Goal: Task Accomplishment & Management: Use online tool/utility

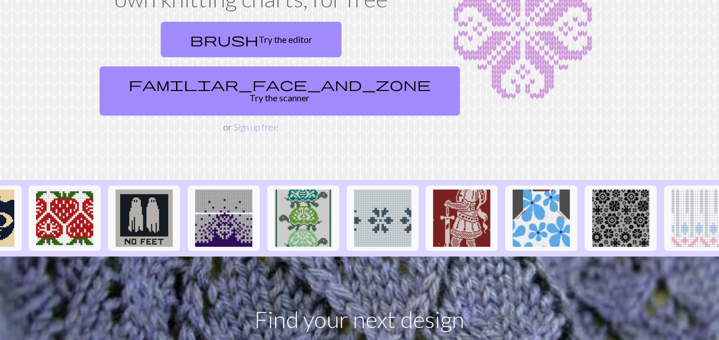
scroll to position [0, 692]
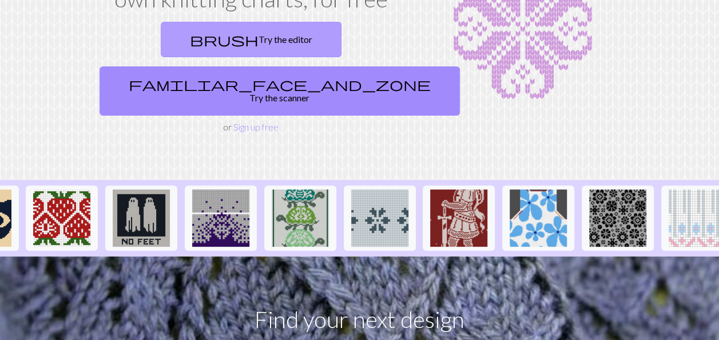
click at [198, 39] on link "brush Try the editor" at bounding box center [251, 39] width 181 height 35
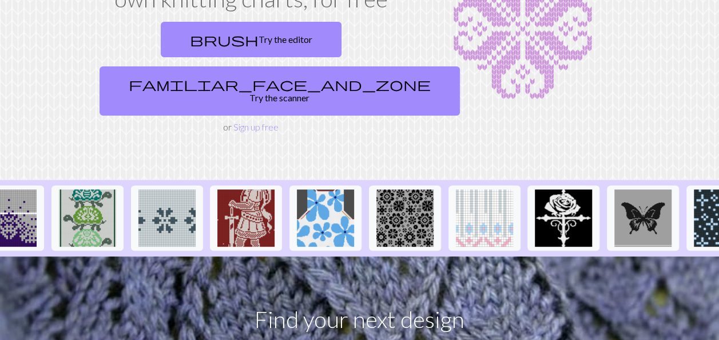
scroll to position [0, 1257]
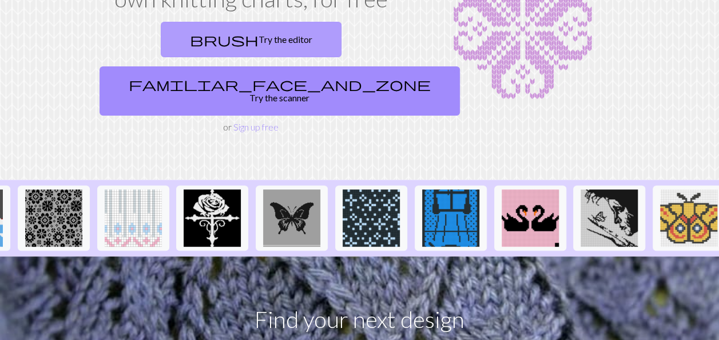
click at [185, 39] on link "brush Try the editor" at bounding box center [251, 39] width 181 height 35
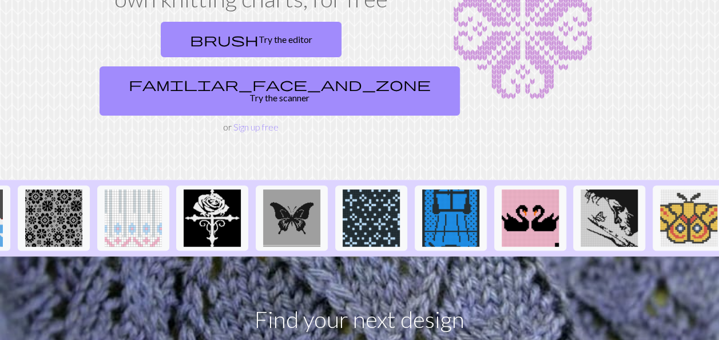
click at [675, 41] on div "Design, scan or customise your own knitting charts, for free brush Try the edit…" at bounding box center [360, 46] width 652 height 176
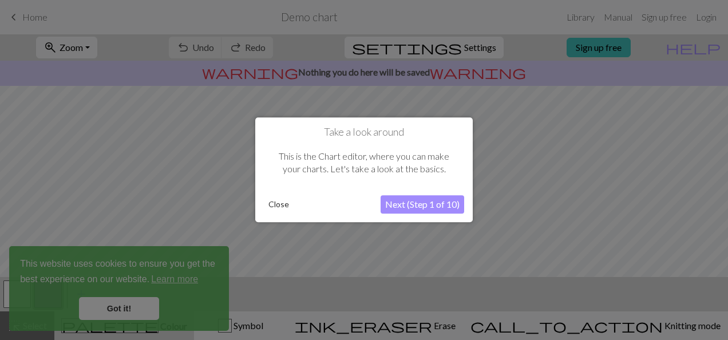
click at [422, 205] on button "Next (Step 1 of 10)" at bounding box center [423, 205] width 84 height 18
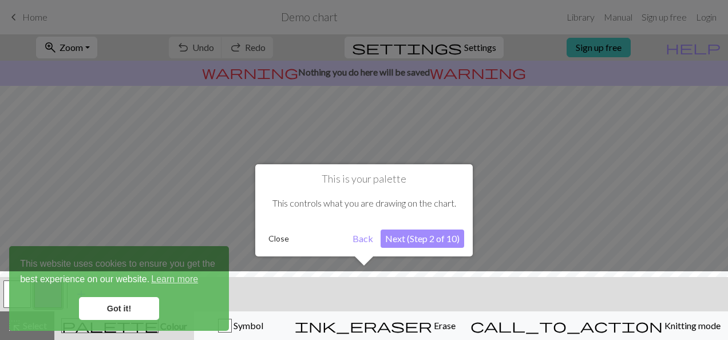
click at [403, 235] on button "Next (Step 2 of 10)" at bounding box center [423, 238] width 84 height 18
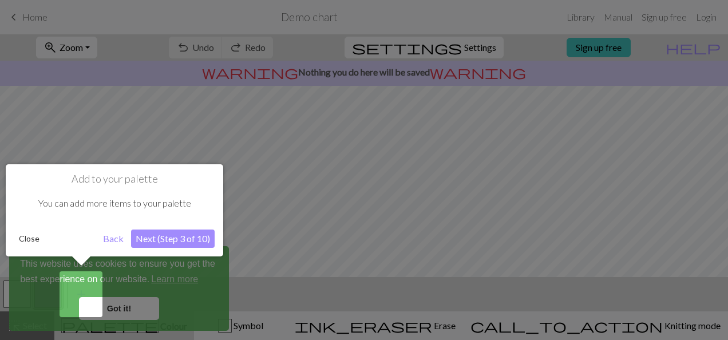
click at [162, 233] on button "Next (Step 3 of 10)" at bounding box center [173, 238] width 84 height 18
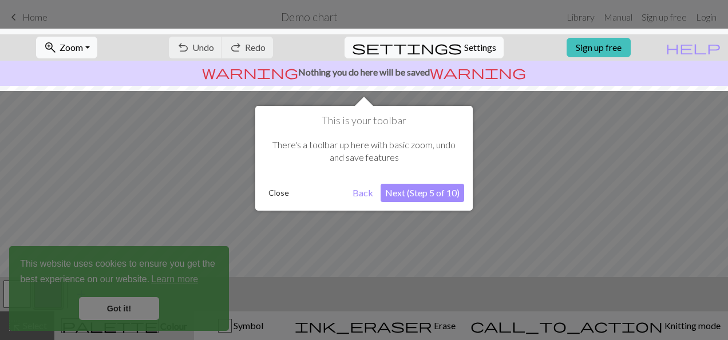
click at [406, 193] on button "Next (Step 5 of 10)" at bounding box center [423, 193] width 84 height 18
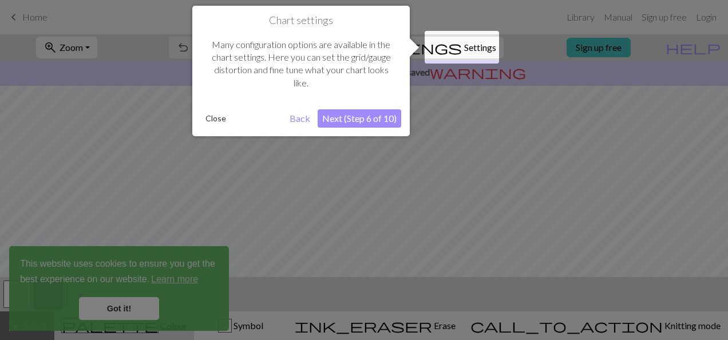
click at [350, 111] on button "Next (Step 6 of 10)" at bounding box center [360, 118] width 84 height 18
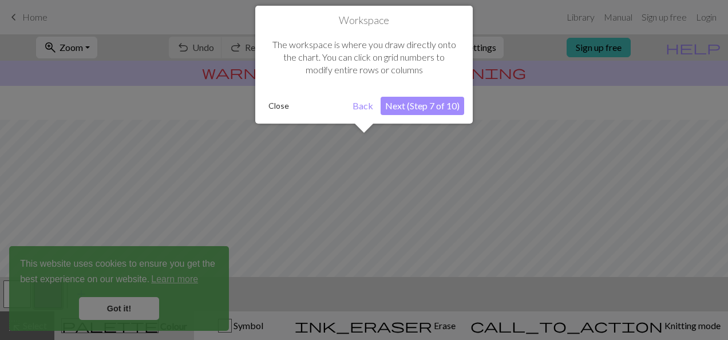
scroll to position [68, 0]
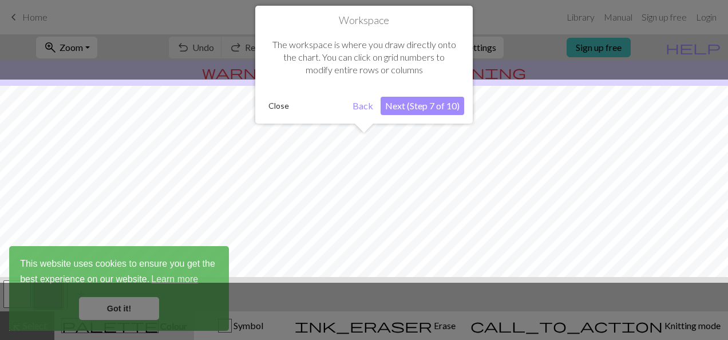
click at [411, 108] on button "Next (Step 7 of 10)" at bounding box center [423, 106] width 84 height 18
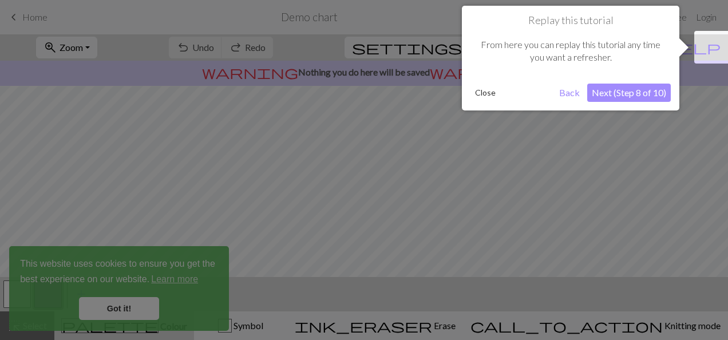
click at [612, 92] on button "Next (Step 8 of 10)" at bounding box center [629, 93] width 84 height 18
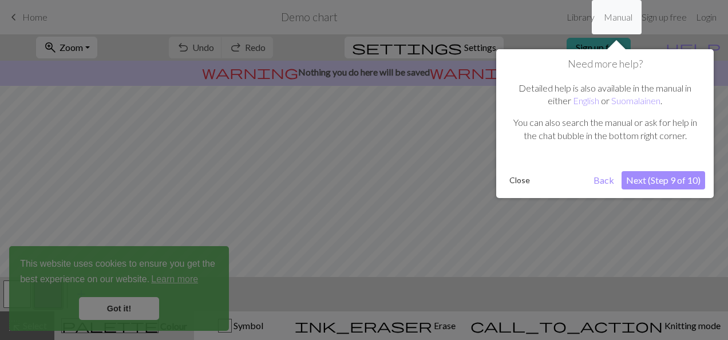
click at [643, 181] on button "Next (Step 9 of 10)" at bounding box center [663, 180] width 84 height 18
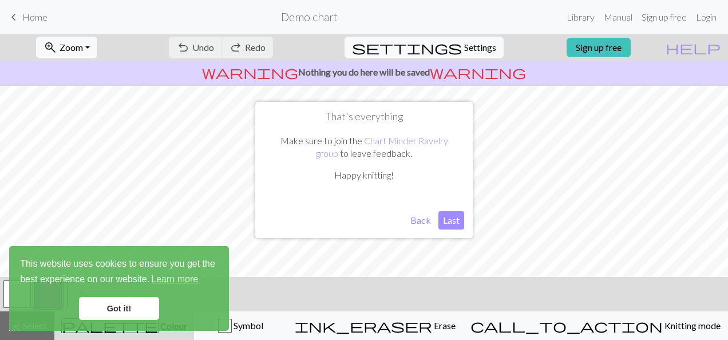
click at [449, 224] on button "Last" at bounding box center [451, 220] width 26 height 18
click at [82, 43] on span "Zoom" at bounding box center [71, 47] width 23 height 11
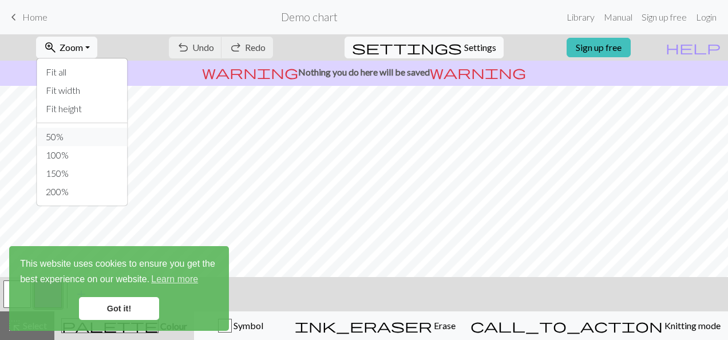
click at [79, 136] on button "50%" at bounding box center [82, 137] width 90 height 18
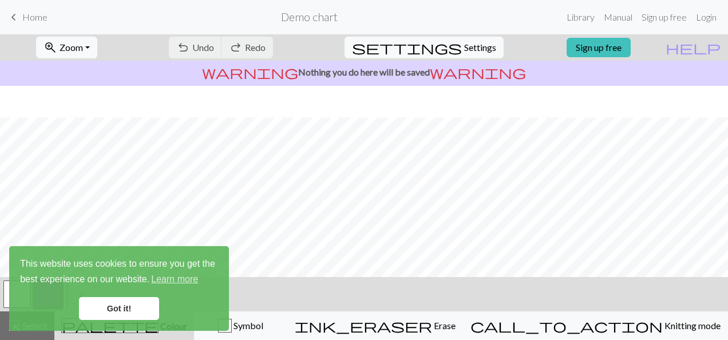
scroll to position [40, 0]
click at [53, 36] on div "zoom_in Zoom Zoom Fit all Fit width Fit height 50% 100% 150% 200%" at bounding box center [66, 47] width 78 height 26
click at [57, 43] on span "zoom_in" at bounding box center [50, 47] width 14 height 16
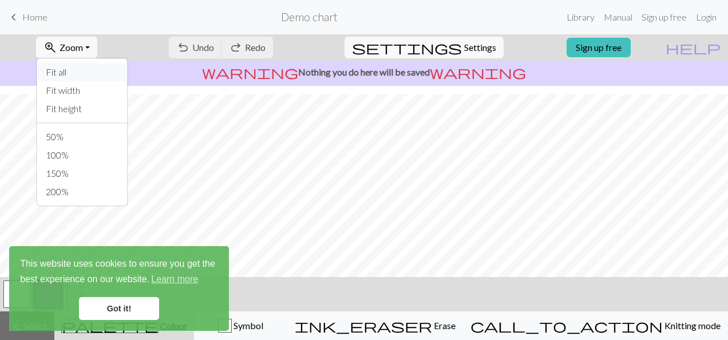
click at [65, 80] on button "Fit all" at bounding box center [82, 72] width 90 height 18
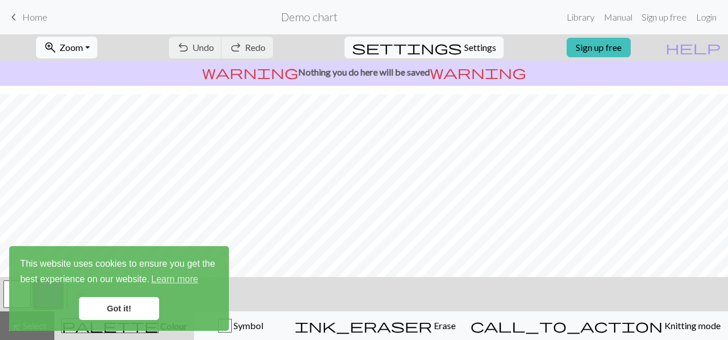
click at [83, 50] on span "Zoom" at bounding box center [71, 47] width 23 height 11
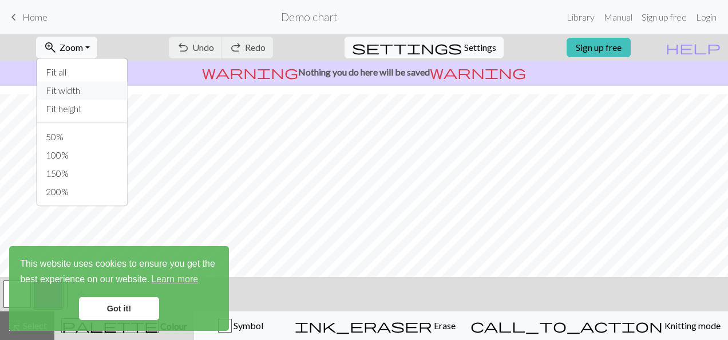
click at [89, 87] on button "Fit width" at bounding box center [82, 90] width 90 height 18
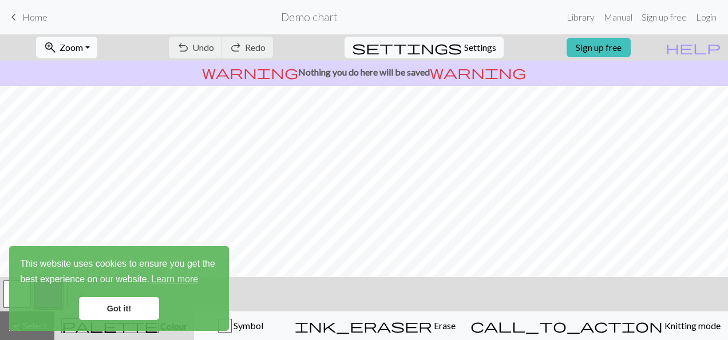
click at [83, 42] on span "Zoom" at bounding box center [71, 47] width 23 height 11
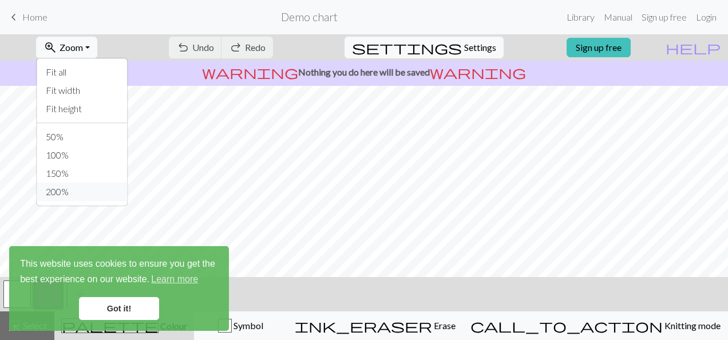
click at [87, 189] on button "200%" at bounding box center [82, 192] width 90 height 18
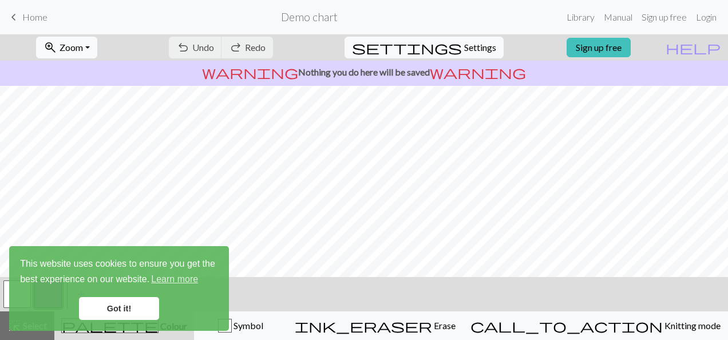
click at [83, 46] on span "Zoom" at bounding box center [71, 47] width 23 height 11
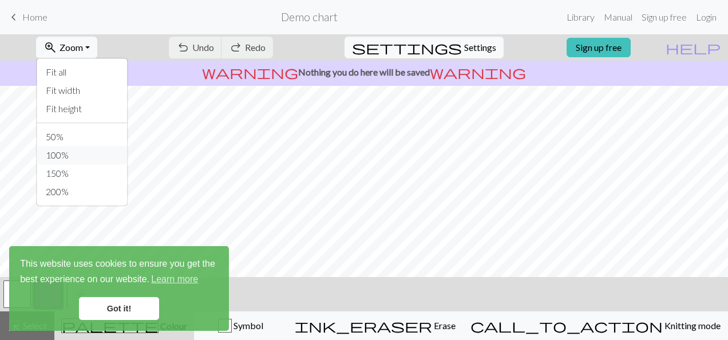
click at [77, 150] on button "100%" at bounding box center [82, 155] width 90 height 18
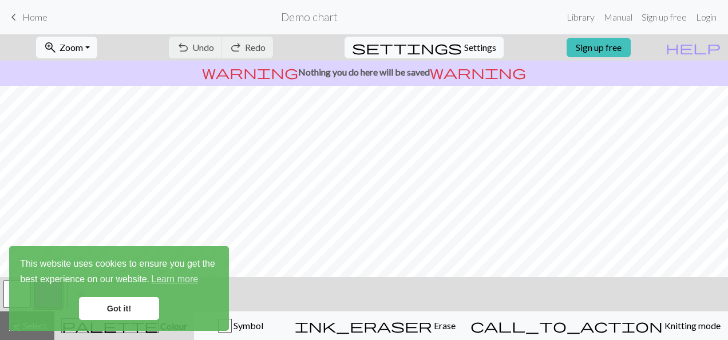
click at [112, 310] on link "Got it!" at bounding box center [119, 308] width 80 height 23
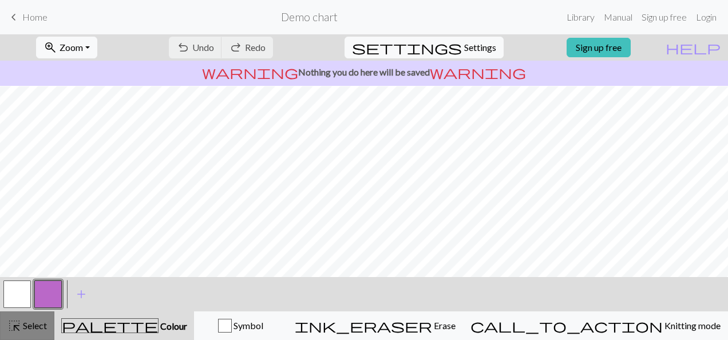
click at [19, 322] on span "highlight_alt" at bounding box center [14, 326] width 14 height 16
click at [39, 320] on span "Select" at bounding box center [34, 325] width 26 height 11
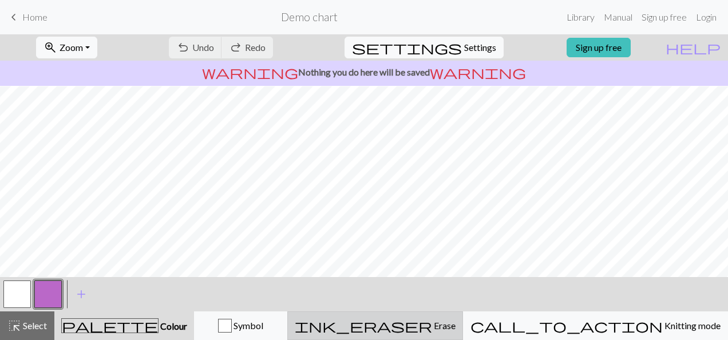
click at [444, 330] on div "ink_eraser Erase Erase" at bounding box center [375, 326] width 161 height 14
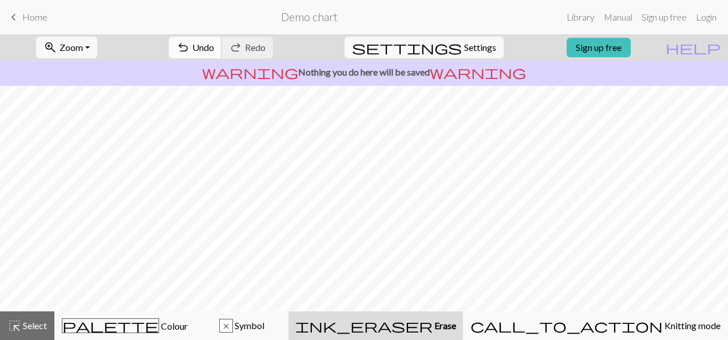
click at [214, 50] on span "Undo" at bounding box center [203, 47] width 22 height 11
click at [475, 48] on span "Settings" at bounding box center [480, 48] width 32 height 14
select select "aran"
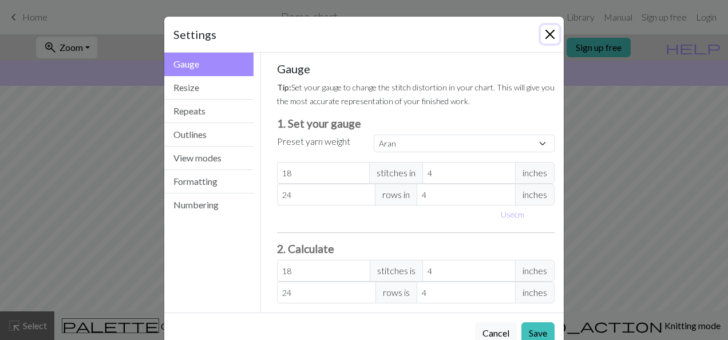
click at [544, 32] on button "Close" at bounding box center [550, 34] width 18 height 18
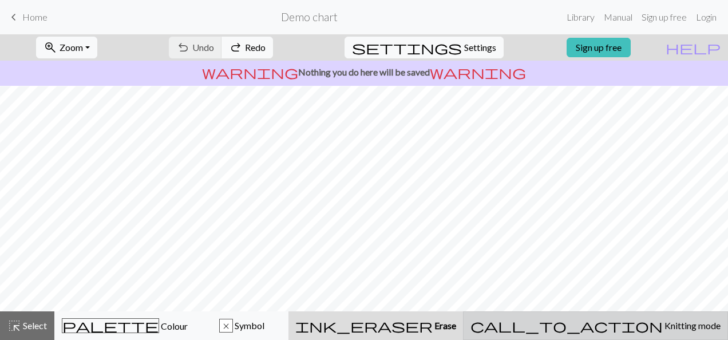
click at [663, 328] on span "Knitting mode" at bounding box center [692, 325] width 58 height 11
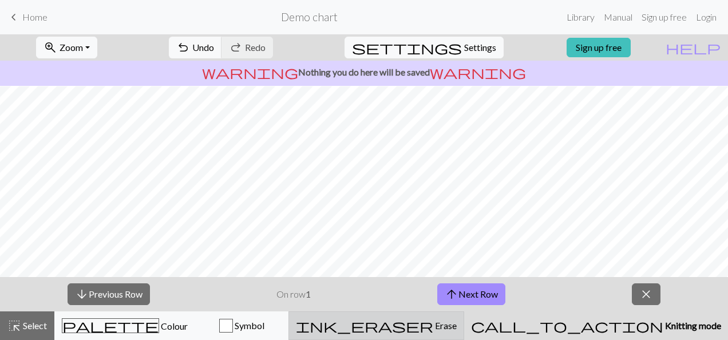
click at [464, 314] on button "ink_eraser Erase Erase" at bounding box center [376, 325] width 176 height 29
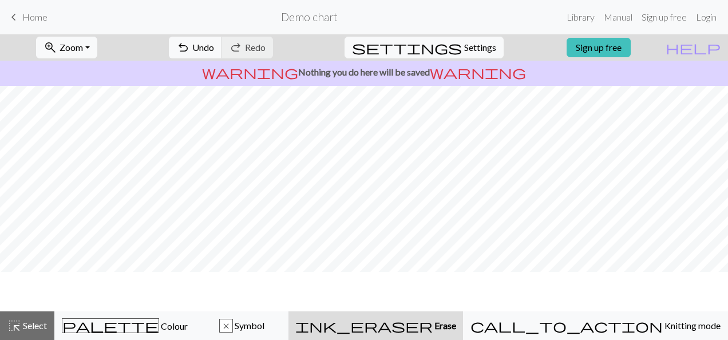
scroll to position [0, 0]
click at [422, 73] on p "warning Nothing you do here will be saved warning" at bounding box center [364, 72] width 719 height 14
click at [307, 16] on h2 "Demo chart" at bounding box center [309, 16] width 57 height 13
click at [585, 24] on link "Library" at bounding box center [580, 17] width 37 height 23
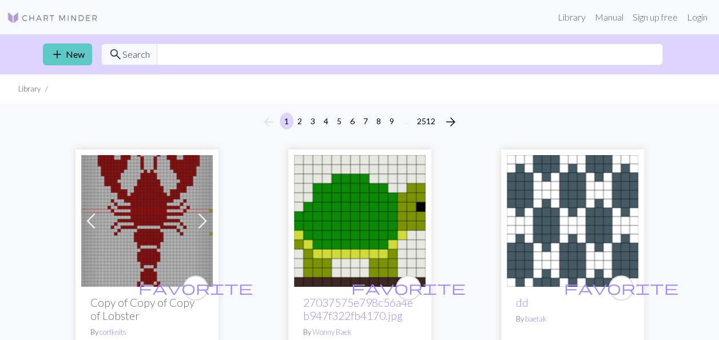
click at [61, 53] on span "add" at bounding box center [57, 54] width 14 height 16
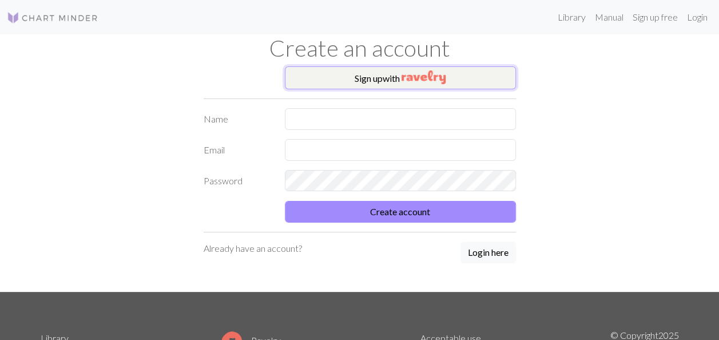
click at [350, 81] on button "Sign up with" at bounding box center [400, 77] width 231 height 23
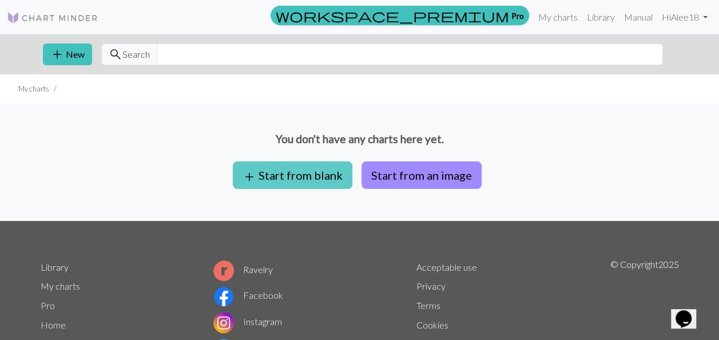
click at [293, 179] on button "add Start from blank" at bounding box center [293, 174] width 120 height 27
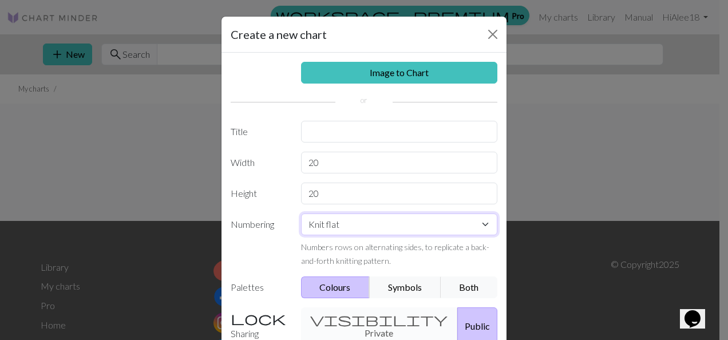
click at [450, 220] on select "Knit flat Knit in the round Lace knitting Cross stitch" at bounding box center [399, 224] width 197 height 22
select select "round"
click at [301, 213] on select "Knit flat Knit in the round Lace knitting Cross stitch" at bounding box center [399, 224] width 197 height 22
click at [380, 282] on button "Symbols" at bounding box center [405, 287] width 72 height 22
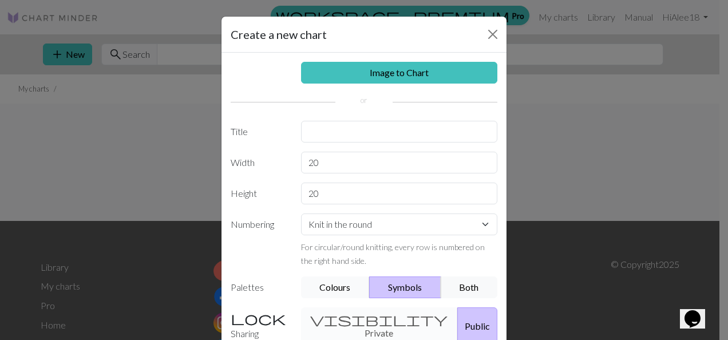
click at [347, 283] on button "Colours" at bounding box center [335, 287] width 69 height 22
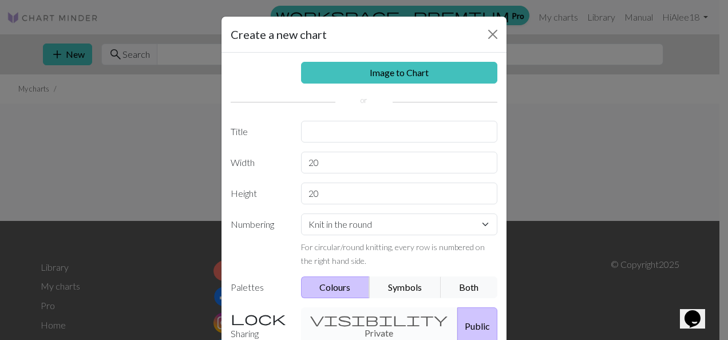
click at [357, 309] on div "visibility Private Public" at bounding box center [399, 325] width 211 height 37
click at [355, 315] on div "visibility Private Public" at bounding box center [399, 325] width 211 height 37
click at [319, 318] on div "visibility Private Public" at bounding box center [399, 325] width 211 height 37
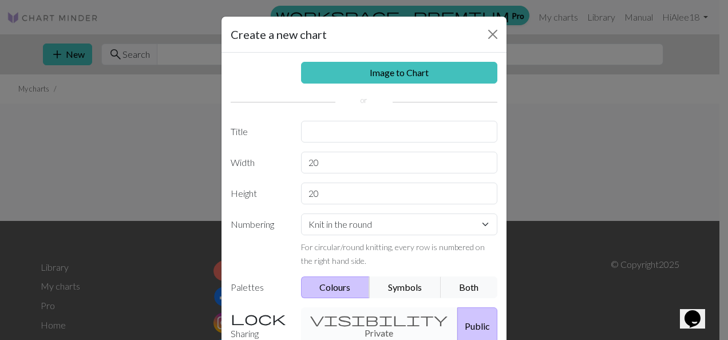
drag, startPoint x: 319, startPoint y: 318, endPoint x: 443, endPoint y: 323, distance: 123.7
click at [457, 323] on button "Public" at bounding box center [477, 325] width 40 height 37
drag, startPoint x: 354, startPoint y: 319, endPoint x: 239, endPoint y: 311, distance: 114.7
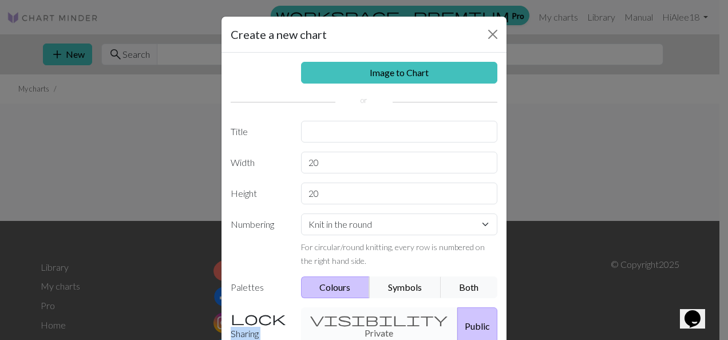
click at [378, 316] on div "visibility Private Public" at bounding box center [399, 325] width 211 height 37
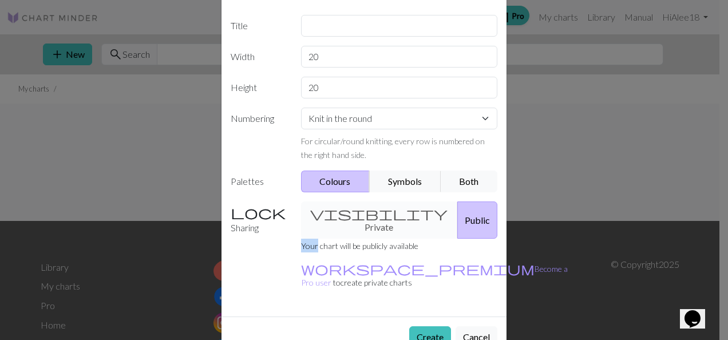
scroll to position [106, 0]
click at [351, 140] on small "For circular/round knitting, every row is numbered on the right hand side." at bounding box center [393, 147] width 184 height 23
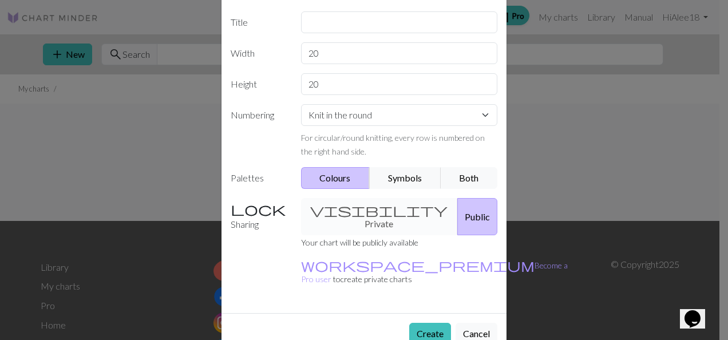
scroll to position [110, 0]
click at [330, 48] on input "20" at bounding box center [399, 53] width 197 height 22
